Goal: Information Seeking & Learning: Find contact information

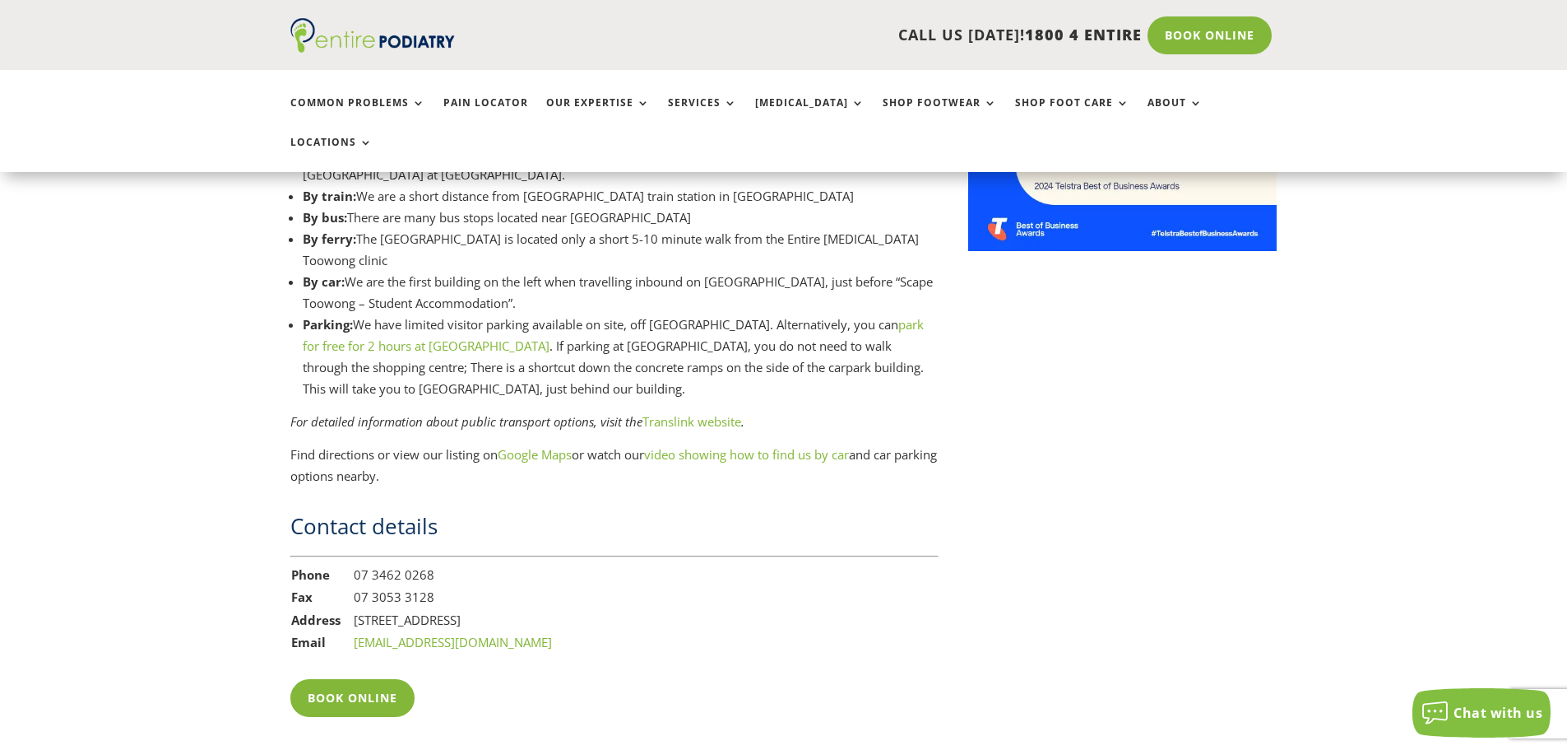
scroll to position [2238, 0]
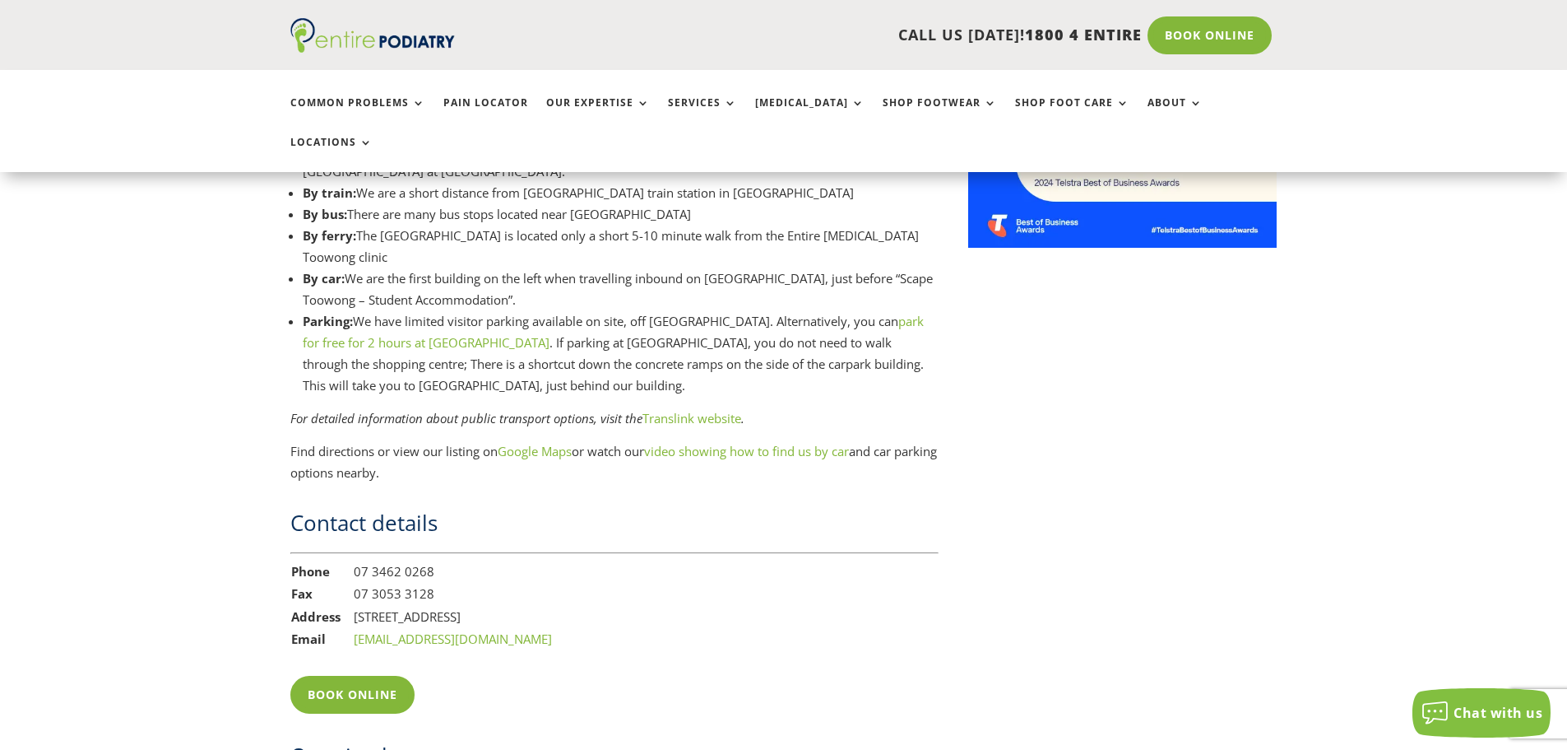
drag, startPoint x: 581, startPoint y: 588, endPoint x: 398, endPoint y: 554, distance: 185.9
click at [373, 560] on tbody "Phone [PHONE_NUMBER] Fax [PHONE_NUMBER] Address [STREET_ADDRESS] Email [EMAIL_A…" at bounding box center [421, 605] width 262 height 91
click at [611, 590] on div "Contact details Phone [PHONE_NUMBER] Fax [PHONE_NUMBER] Address [STREET_ADDRESS…" at bounding box center [614, 579] width 648 height 142
drag, startPoint x: 612, startPoint y: 576, endPoint x: 443, endPoint y: 580, distance: 168.7
click at [443, 580] on div "Contact details Phone [PHONE_NUMBER] Fax [PHONE_NUMBER] Address [STREET_ADDRESS…" at bounding box center [614, 579] width 648 height 142
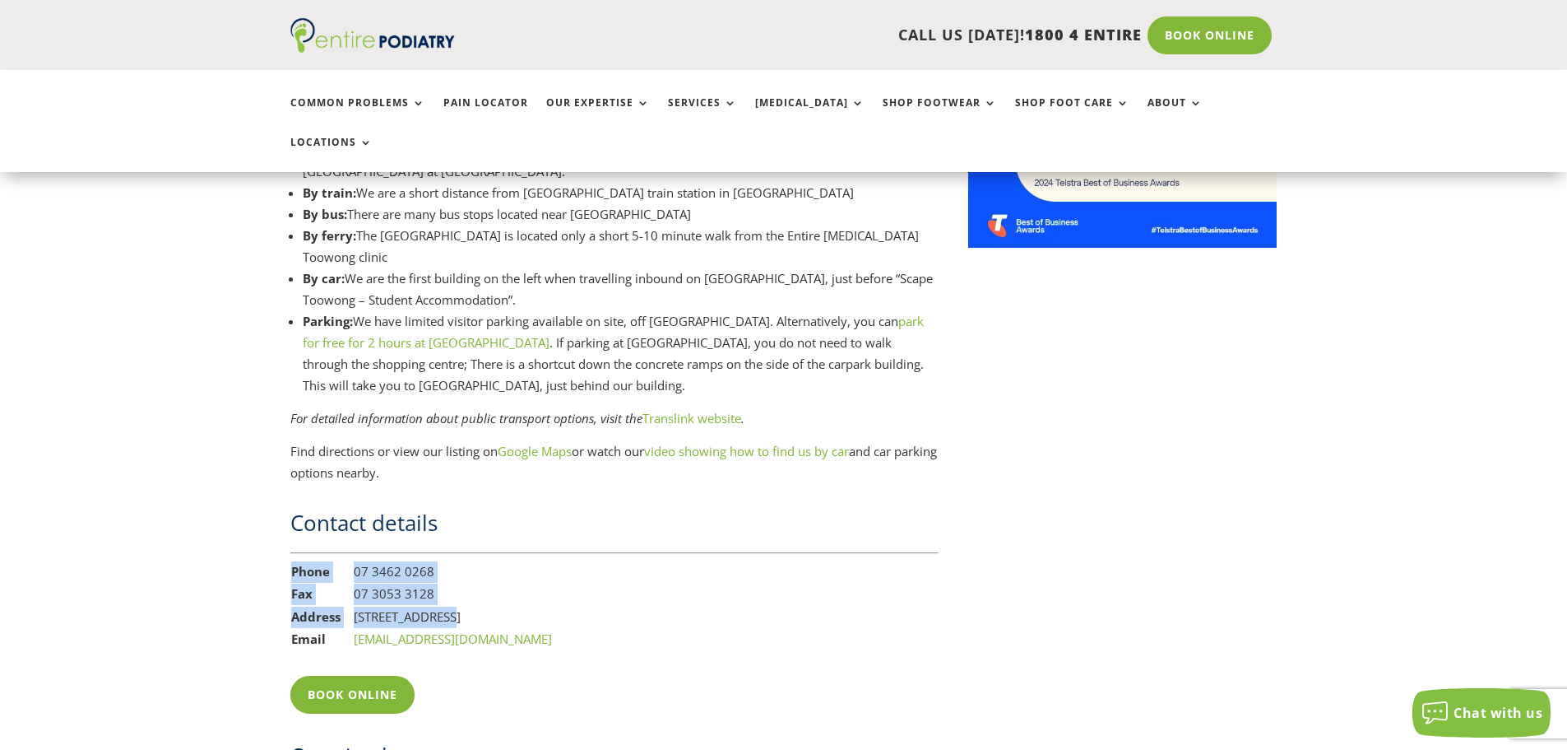
click at [680, 571] on div "Contact details Phone [PHONE_NUMBER] Fax [PHONE_NUMBER] Address [STREET_ADDRESS…" at bounding box center [614, 579] width 648 height 142
drag, startPoint x: 650, startPoint y: 570, endPoint x: 356, endPoint y: 577, distance: 293.8
click at [358, 577] on div "Contact details Phone [PHONE_NUMBER] Fax [PHONE_NUMBER] Address [STREET_ADDRESS…" at bounding box center [614, 579] width 648 height 142
click at [346, 606] on td "Address" at bounding box center [321, 617] width 63 height 23
click at [360, 606] on td "[STREET_ADDRESS]" at bounding box center [453, 617] width 200 height 23
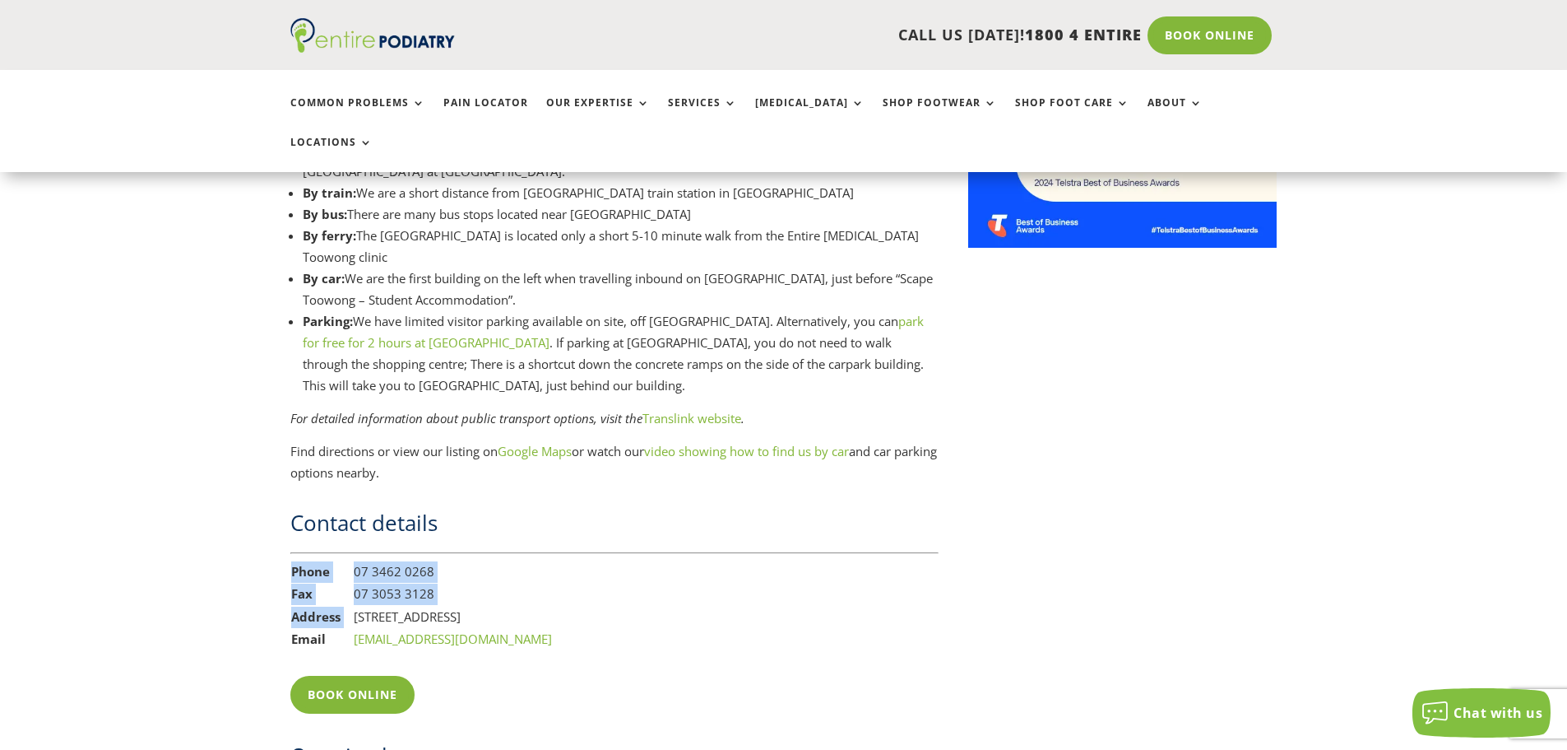
drag, startPoint x: 355, startPoint y: 577, endPoint x: 602, endPoint y: 583, distance: 247.7
click at [602, 583] on div "Contact details Phone [PHONE_NUMBER] Fax [PHONE_NUMBER] Address [STREET_ADDRESS…" at bounding box center [614, 579] width 648 height 142
copy table "Phone [PHONE_NUMBER] Fax [PHONE_NUMBER] Address"
drag, startPoint x: 682, startPoint y: 574, endPoint x: 613, endPoint y: 583, distance: 69.6
click at [680, 576] on div "Contact details Phone [PHONE_NUMBER] Fax [PHONE_NUMBER] Address [STREET_ADDRESS…" at bounding box center [614, 579] width 648 height 142
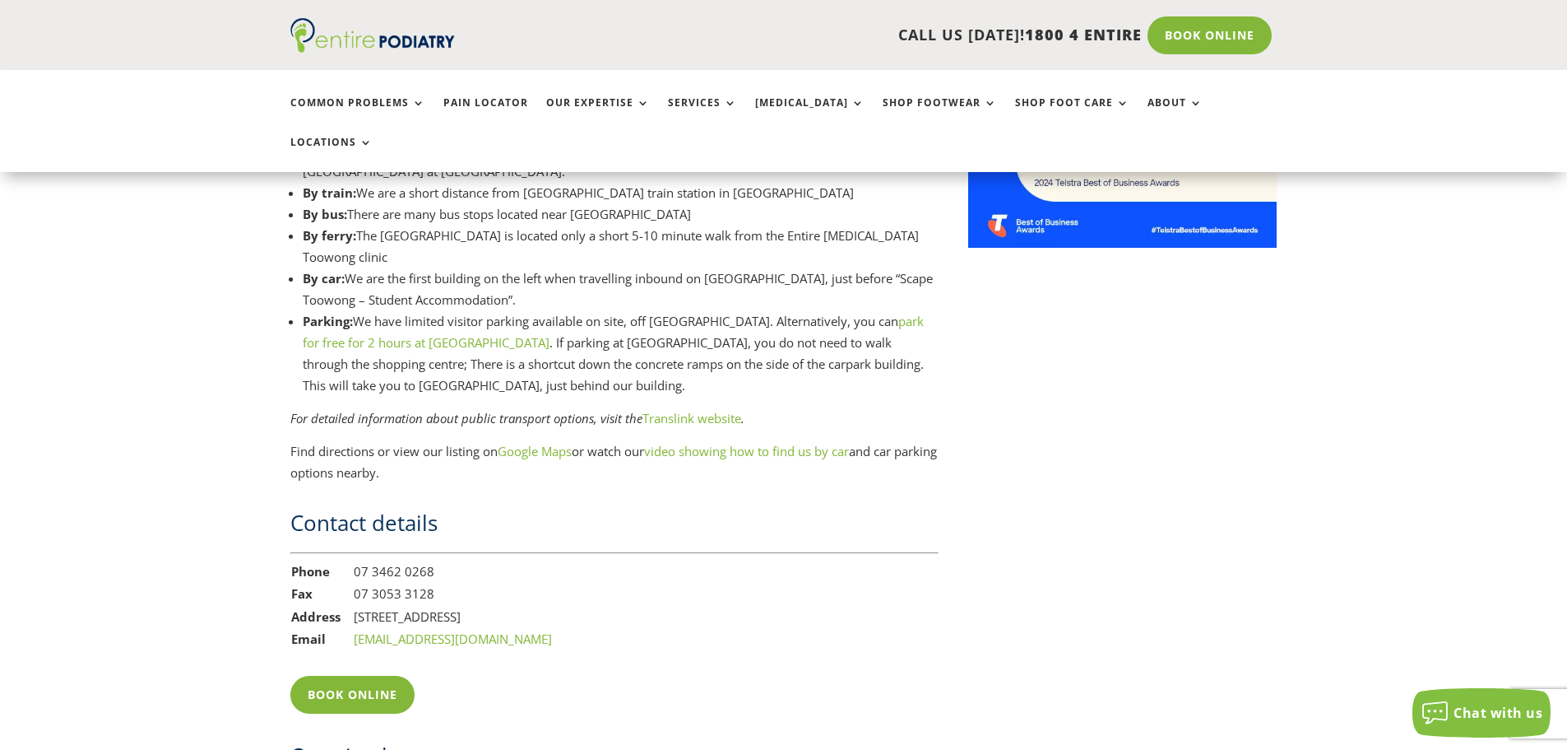
click at [551, 583] on td "07 3053 3128" at bounding box center [453, 594] width 200 height 23
drag, startPoint x: 437, startPoint y: 531, endPoint x: 369, endPoint y: 539, distance: 68.8
click at [351, 560] on tr "Phone [PHONE_NUMBER]" at bounding box center [421, 571] width 262 height 23
copy tr "07 3462 0268"
drag, startPoint x: 553, startPoint y: 598, endPoint x: 353, endPoint y: 605, distance: 200.0
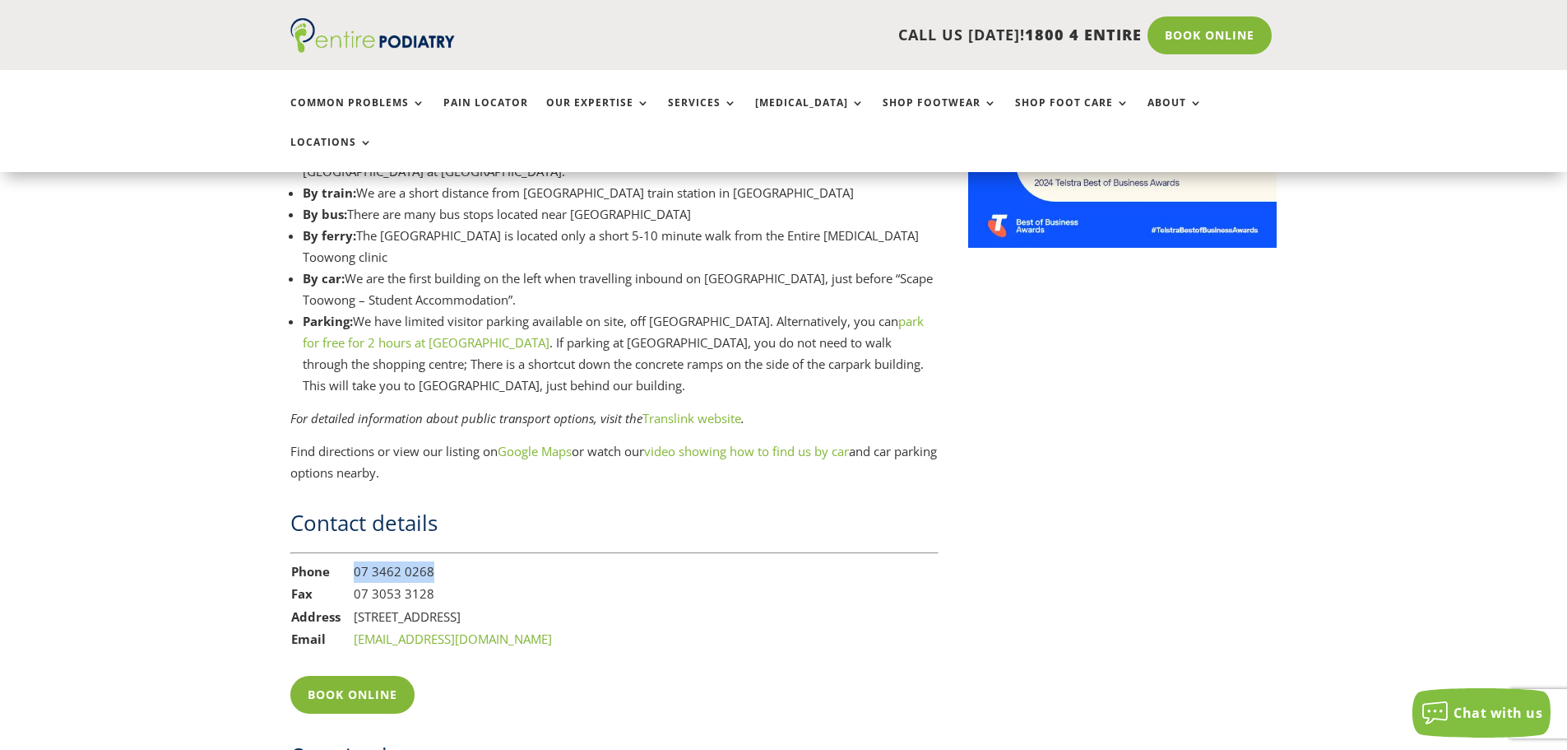
click at [353, 628] on td "[EMAIL_ADDRESS][DOMAIN_NAME]" at bounding box center [453, 639] width 200 height 23
